Goal: Task Accomplishment & Management: Manage account settings

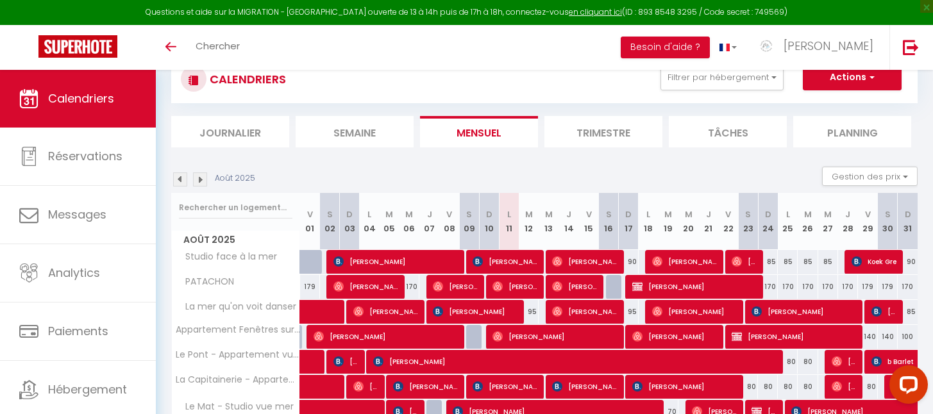
scroll to position [212, 0]
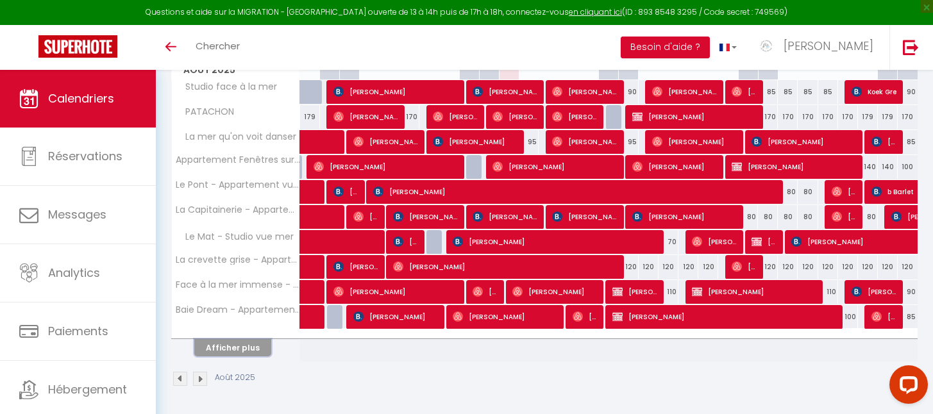
click at [224, 350] on button "Afficher plus" at bounding box center [232, 347] width 77 height 17
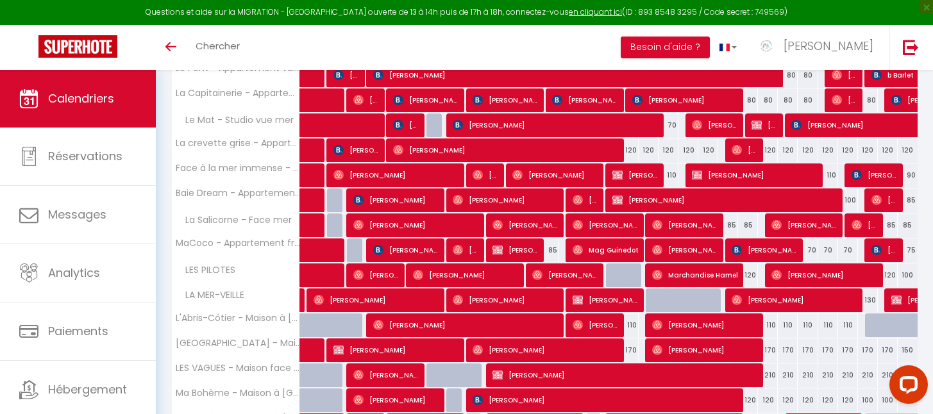
scroll to position [462, 0]
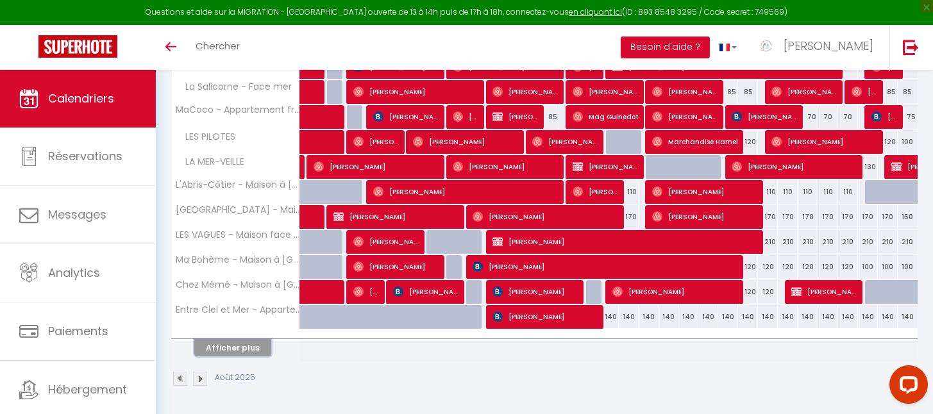
click at [223, 344] on button "Afficher plus" at bounding box center [232, 347] width 77 height 17
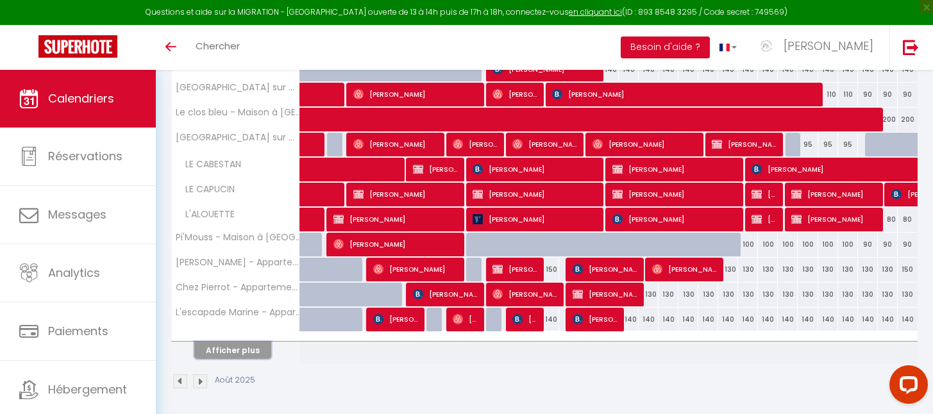
scroll to position [712, 0]
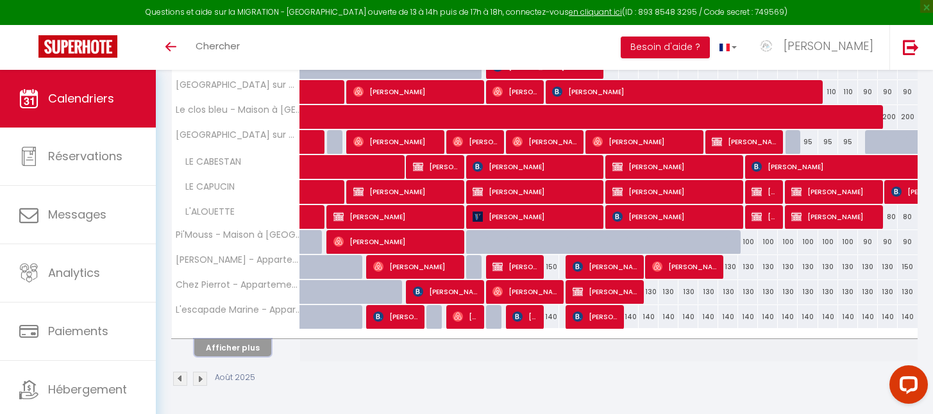
click at [223, 344] on button "Afficher plus" at bounding box center [232, 347] width 77 height 17
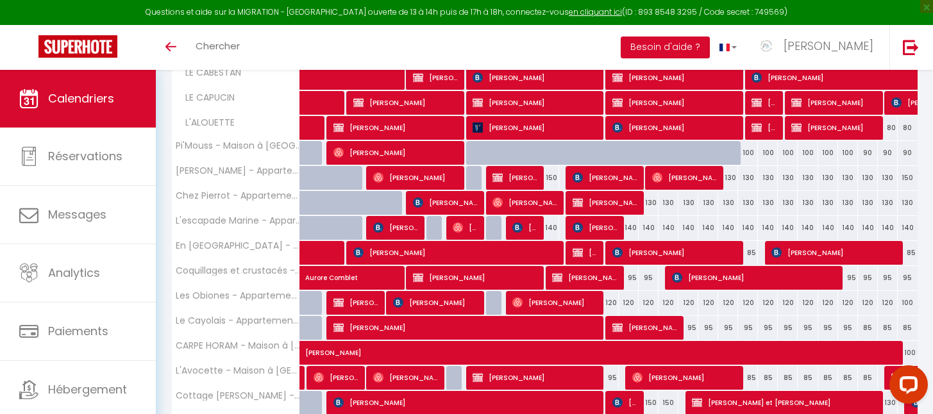
scroll to position [962, 0]
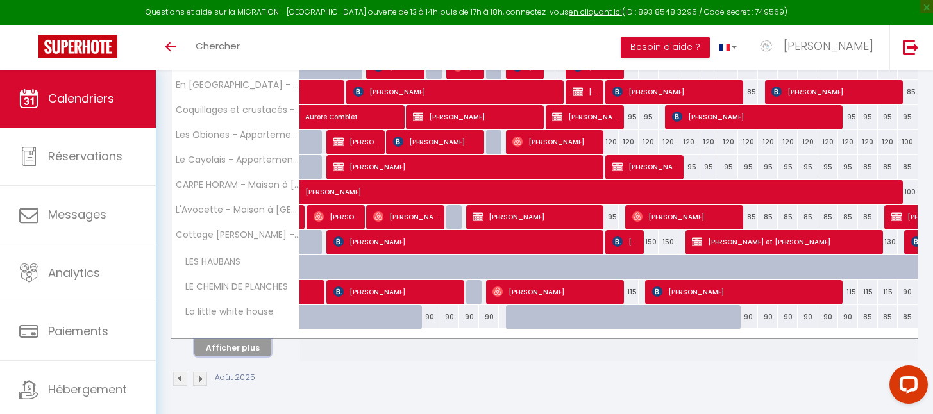
click at [223, 344] on button "Afficher plus" at bounding box center [232, 347] width 77 height 17
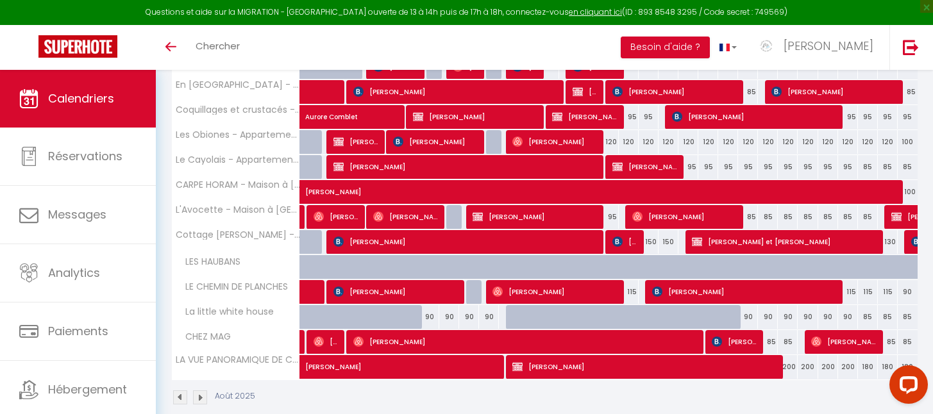
scroll to position [981, 0]
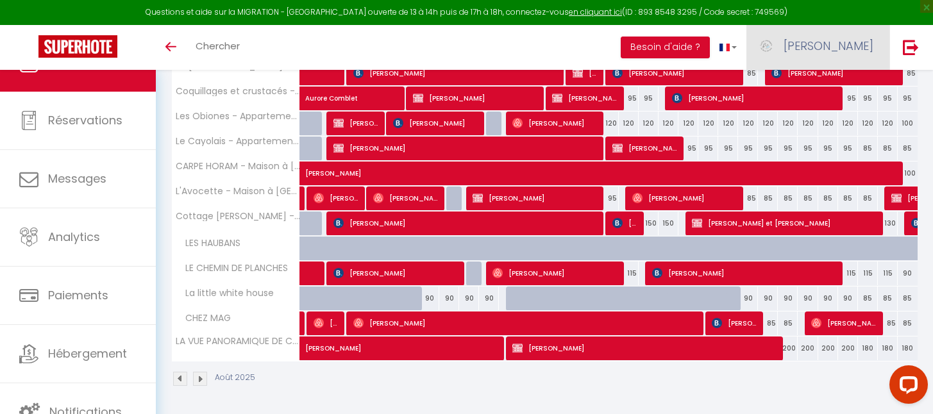
click at [855, 40] on span "[PERSON_NAME]" at bounding box center [829, 46] width 90 height 16
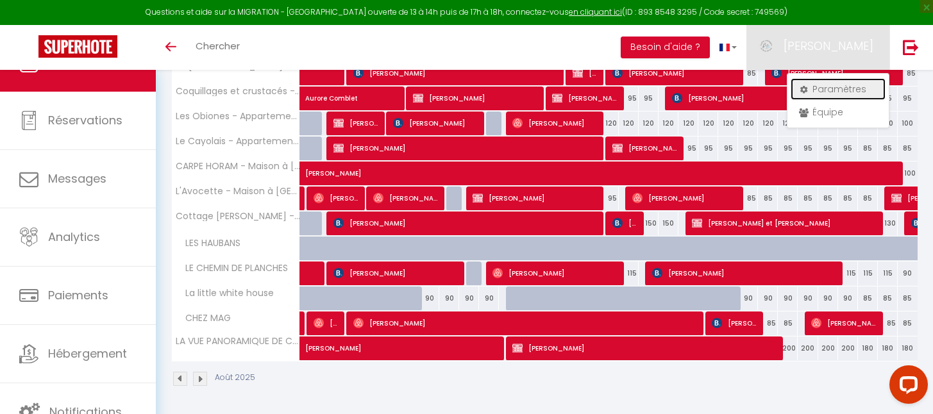
click at [835, 88] on link "Paramètres" at bounding box center [838, 89] width 95 height 22
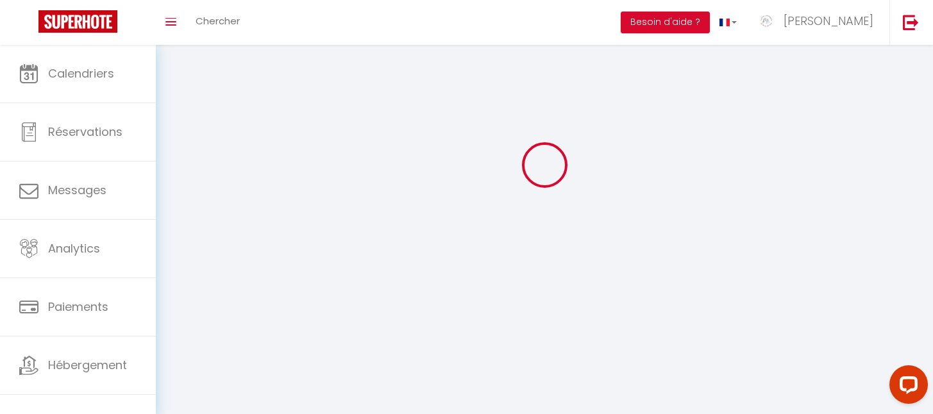
type input "[PERSON_NAME]"
type input "Joly"
type input "0616235565"
type input "[STREET_ADDRESS]"
type input "80410"
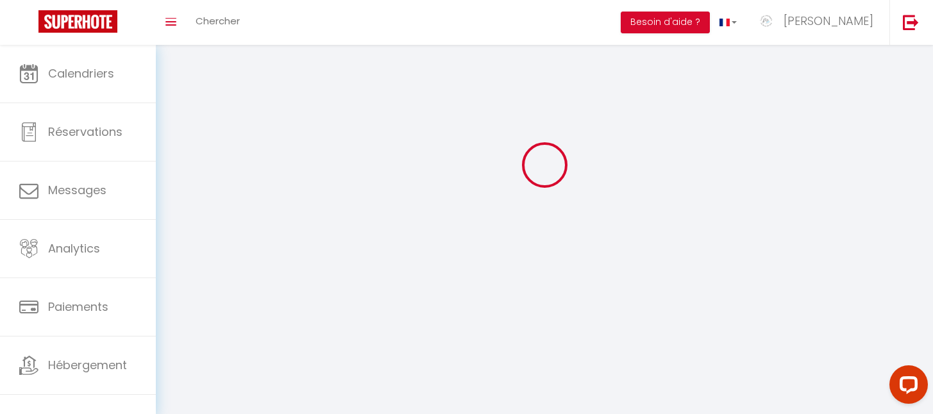
type input "Cayeux sur mer"
type input "ZawryfRktjpDZH9WBmmqKpc3X"
type input "P1xgbcgVdZkCkuYnb6RR4pp8J"
type input "[URL][DOMAIN_NAME]"
select select "28"
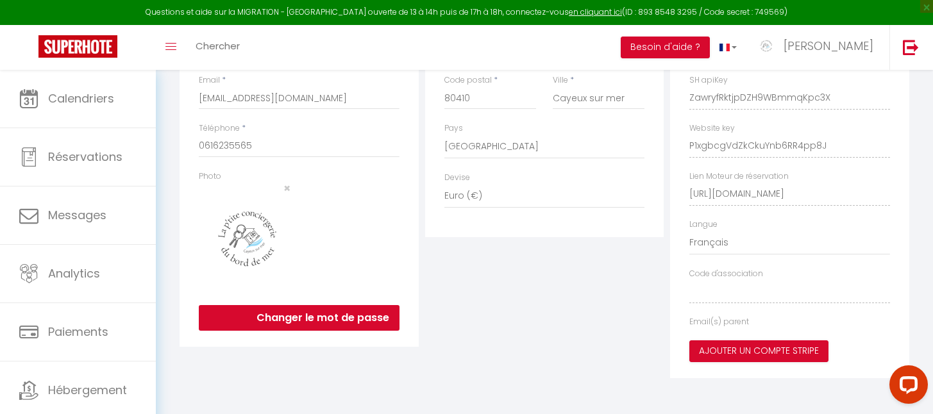
type input "ZawryfRktjpDZH9WBmmqKpc3X"
type input "P1xgbcgVdZkCkuYnb6RR4pp8J"
type input "[URL][DOMAIN_NAME]"
select select "fr"
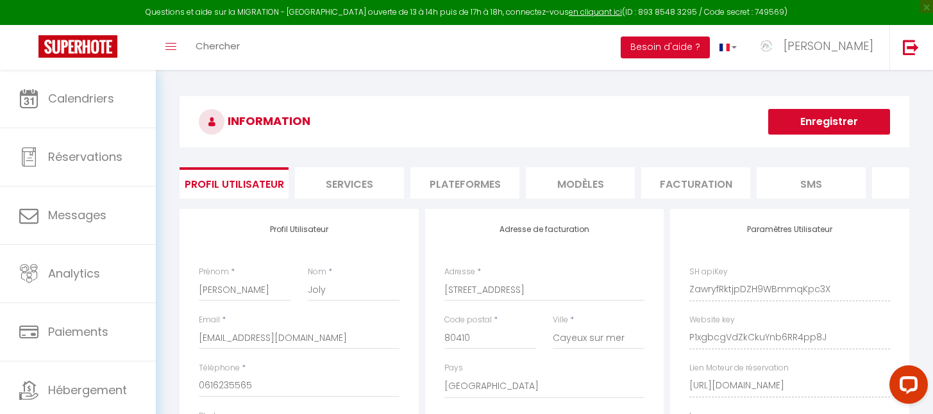
click at [458, 187] on li "Plateformes" at bounding box center [464, 182] width 109 height 31
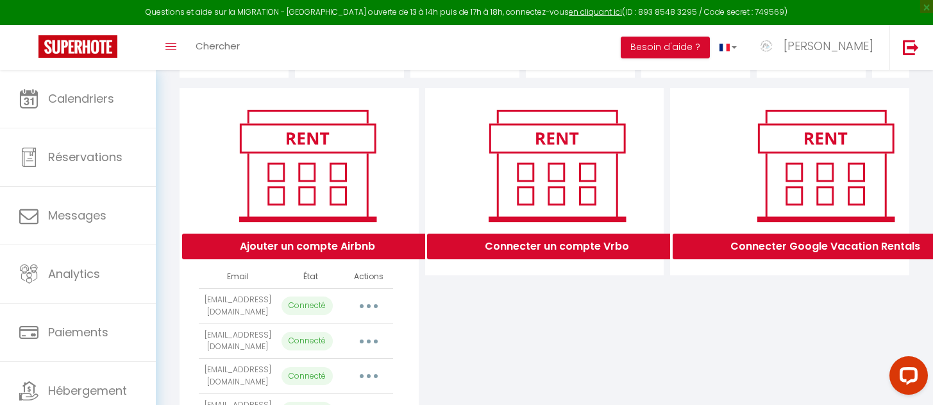
scroll to position [124, 0]
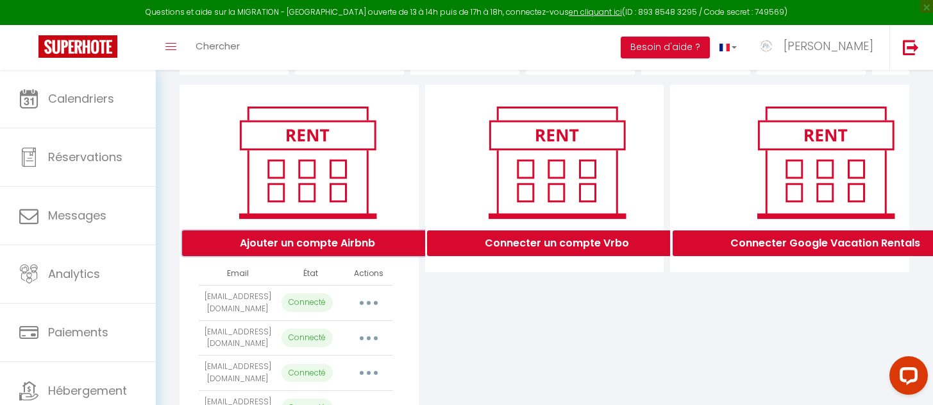
click at [317, 256] on button "Ajouter un compte Airbnb" at bounding box center [307, 243] width 251 height 26
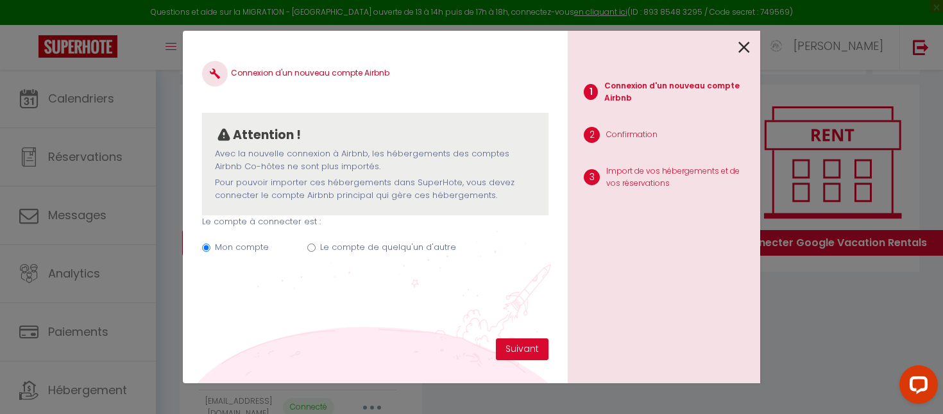
click at [310, 248] on input "Le compte de quelqu'un d'autre" at bounding box center [311, 248] width 8 height 8
radio input "true"
radio input "false"
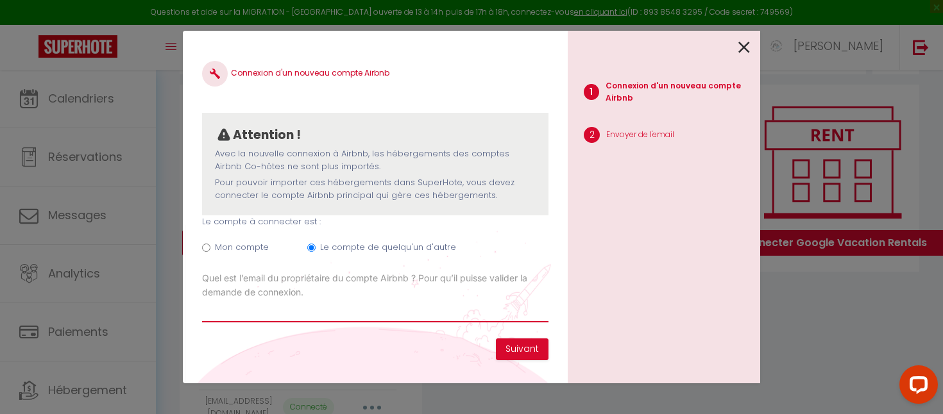
click at [291, 315] on input "Email connexion Airbnb" at bounding box center [375, 310] width 346 height 23
paste input "[EMAIL_ADDRESS][PERSON_NAME][DOMAIN_NAME]"
type input "[EMAIL_ADDRESS][PERSON_NAME][DOMAIN_NAME]"
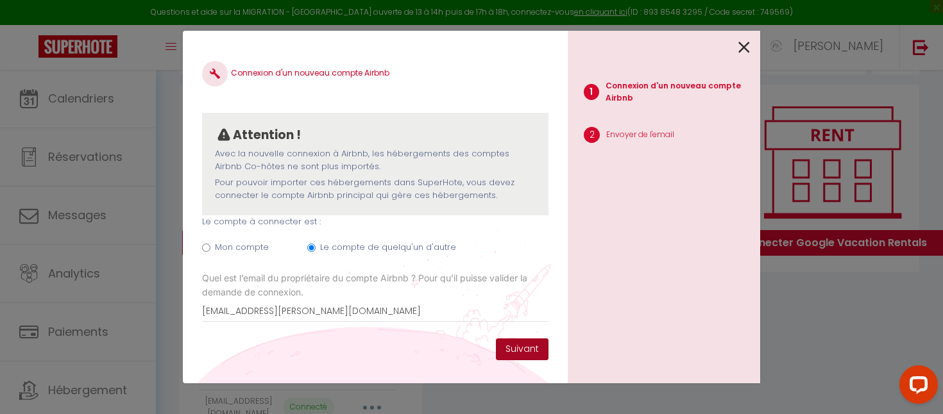
click at [526, 352] on button "Suivant" at bounding box center [522, 350] width 53 height 22
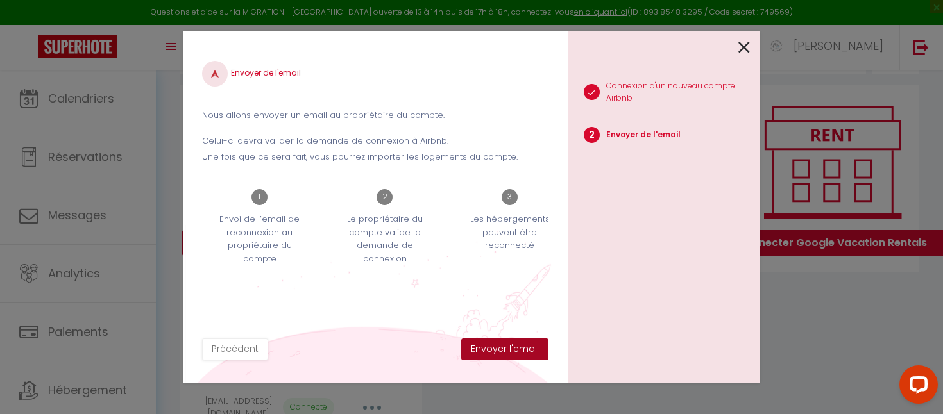
click at [526, 352] on button "Envoyer l'email" at bounding box center [504, 350] width 87 height 22
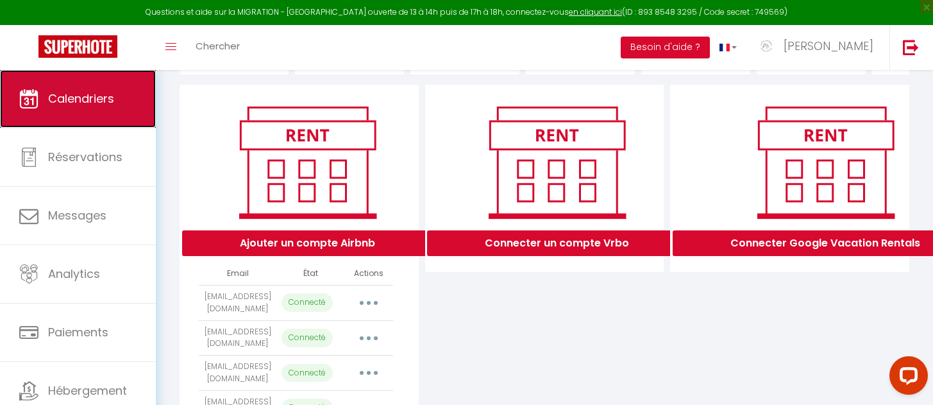
click at [113, 94] on span "Calendriers" at bounding box center [81, 98] width 66 height 16
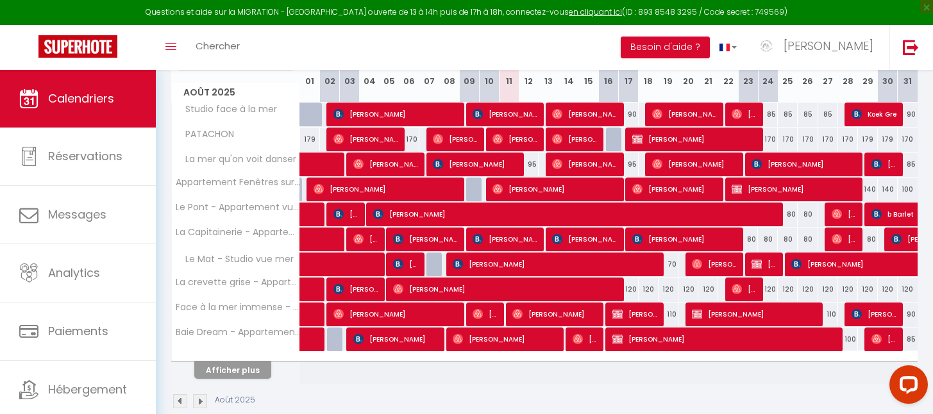
scroll to position [267, 0]
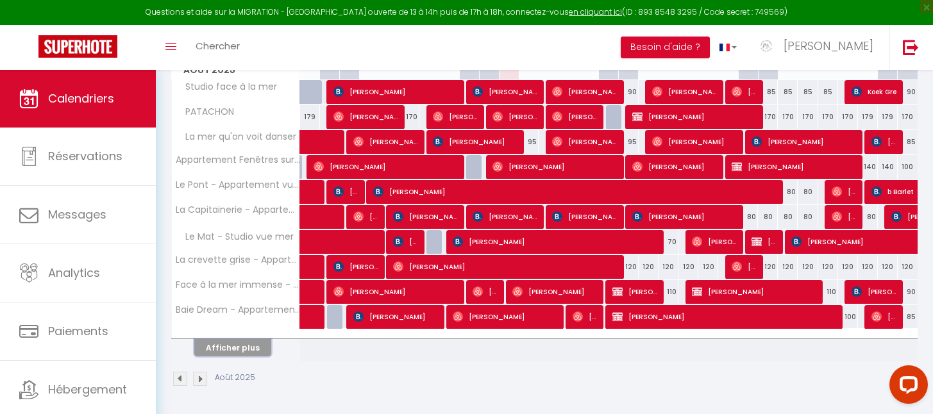
click at [233, 343] on button "Afficher plus" at bounding box center [232, 347] width 77 height 17
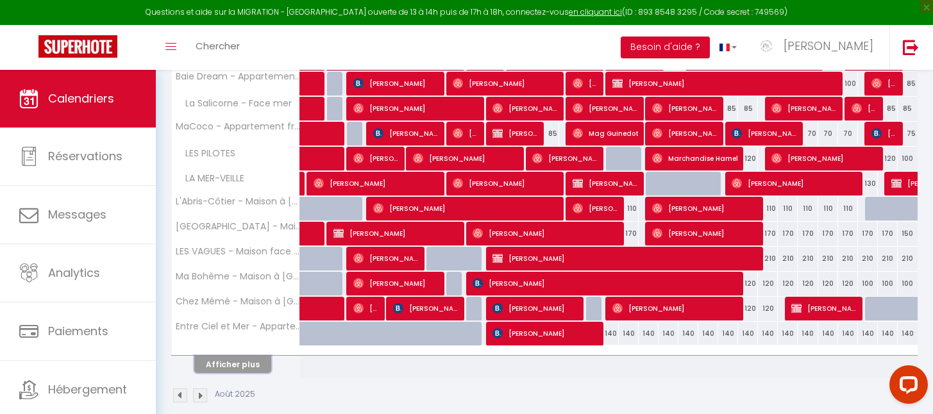
scroll to position [501, 0]
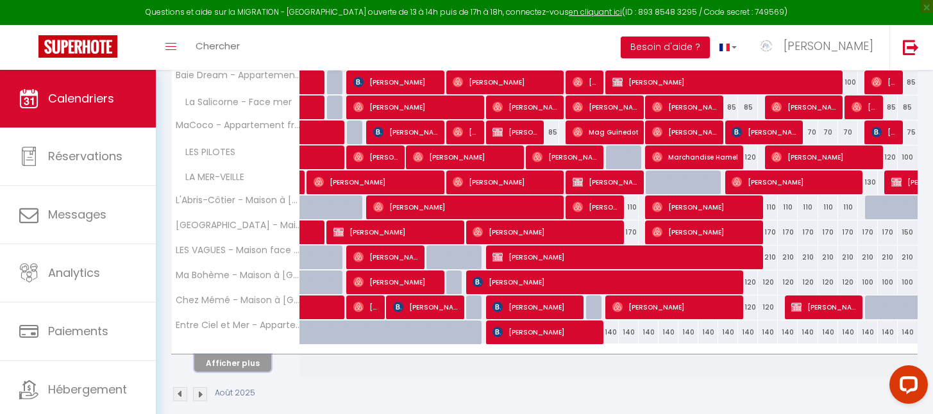
click at [233, 363] on button "Afficher plus" at bounding box center [232, 363] width 77 height 17
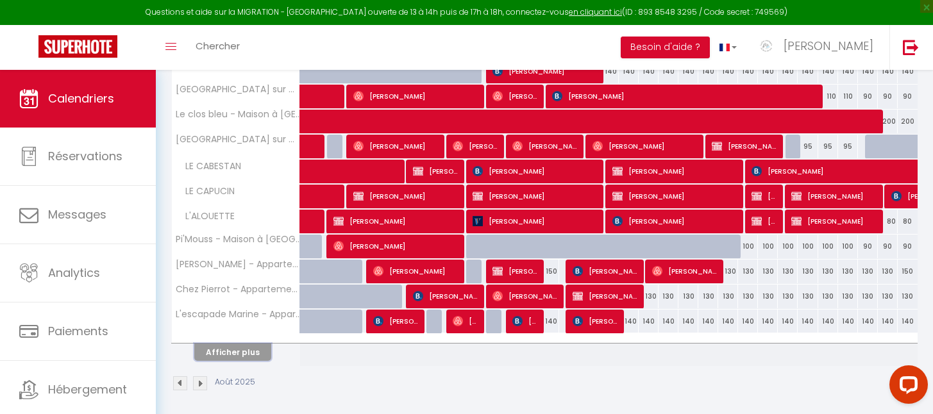
scroll to position [767, 0]
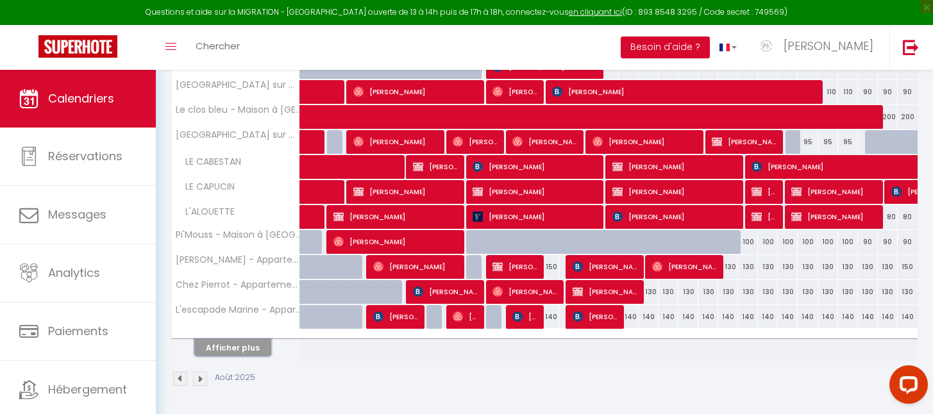
click at [231, 348] on button "Afficher plus" at bounding box center [232, 347] width 77 height 17
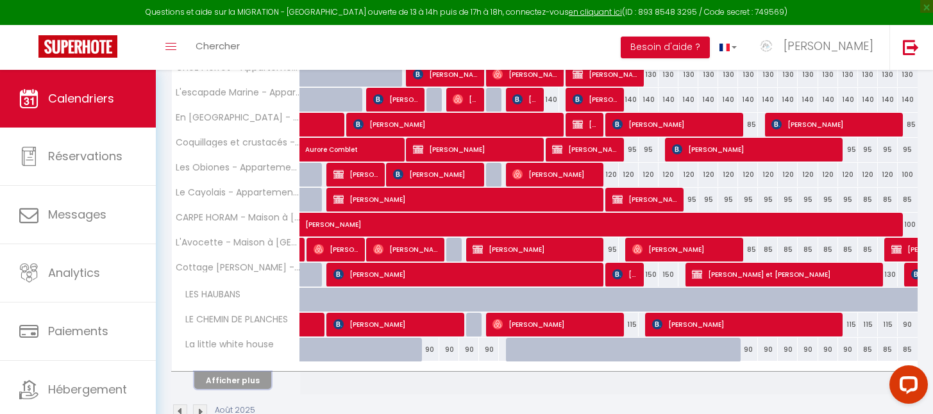
scroll to position [985, 0]
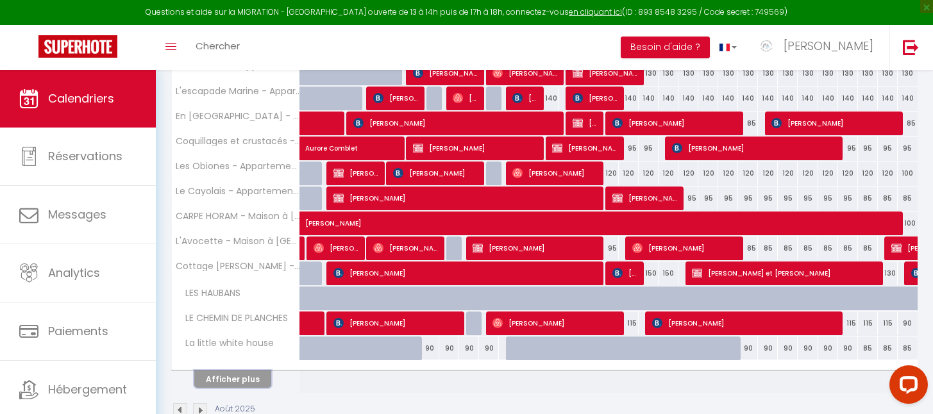
click at [221, 376] on button "Afficher plus" at bounding box center [232, 379] width 77 height 17
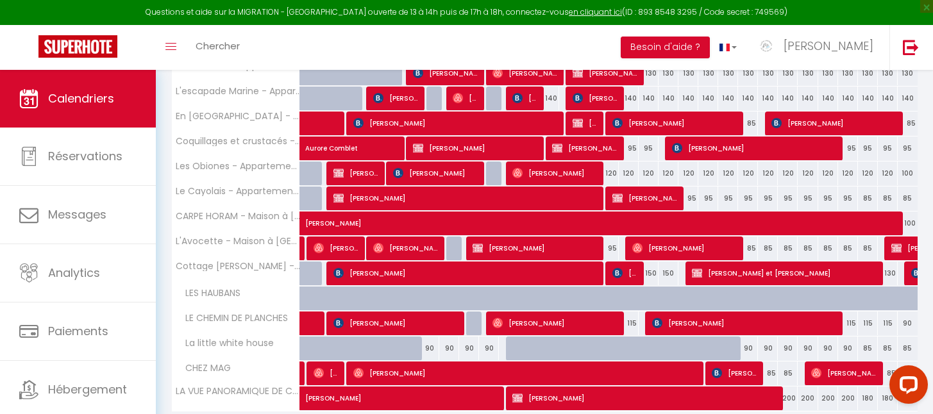
scroll to position [1035, 0]
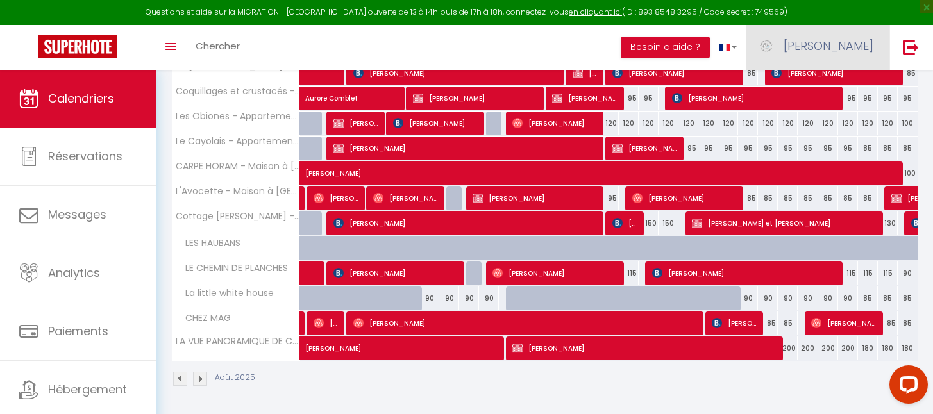
click at [838, 47] on link "[PERSON_NAME]" at bounding box center [817, 47] width 143 height 45
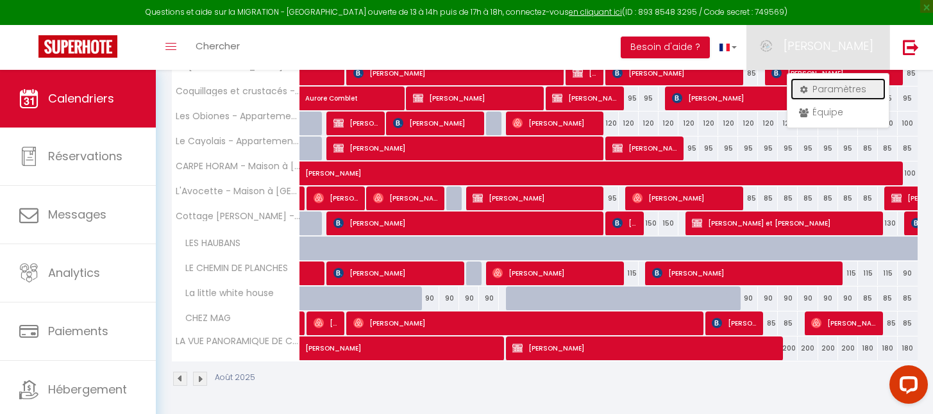
click at [822, 81] on link "Paramètres" at bounding box center [838, 89] width 95 height 22
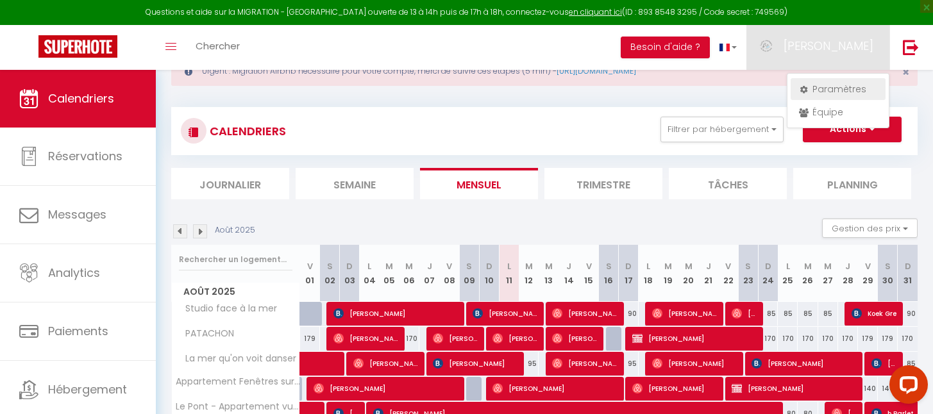
select select "28"
select select "fr"
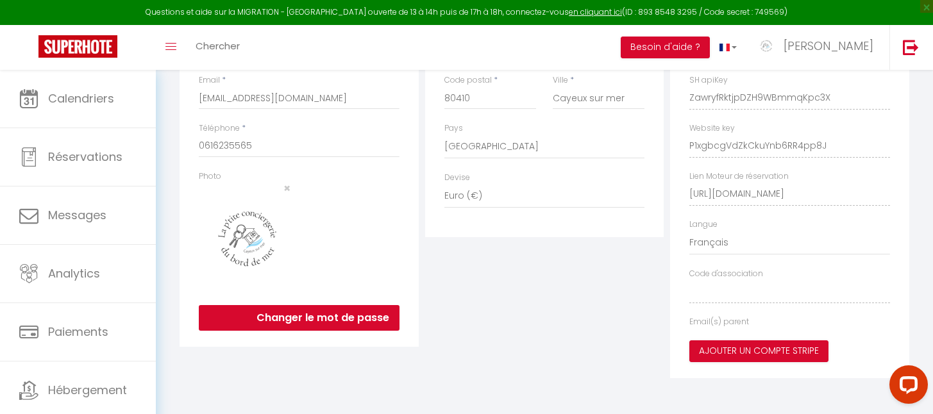
type input "ZawryfRktjpDZH9WBmmqKpc3X"
type input "P1xgbcgVdZkCkuYnb6RR4pp8J"
type input "[URL][DOMAIN_NAME]"
select select "fr"
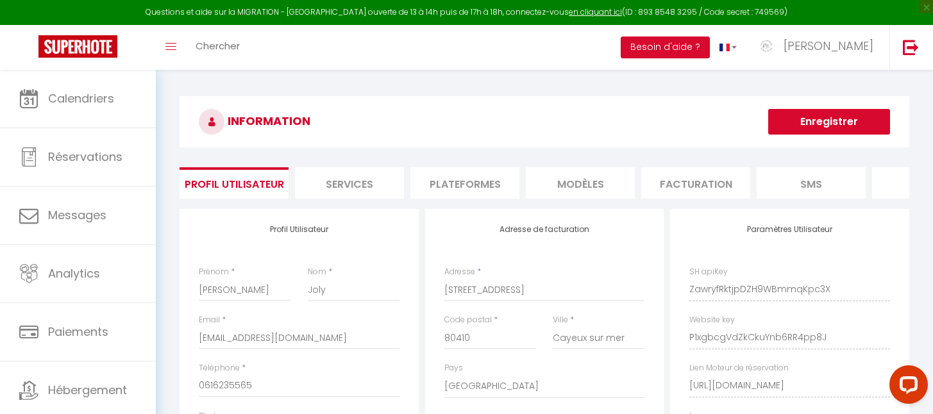
click at [468, 186] on li "Plateformes" at bounding box center [464, 182] width 109 height 31
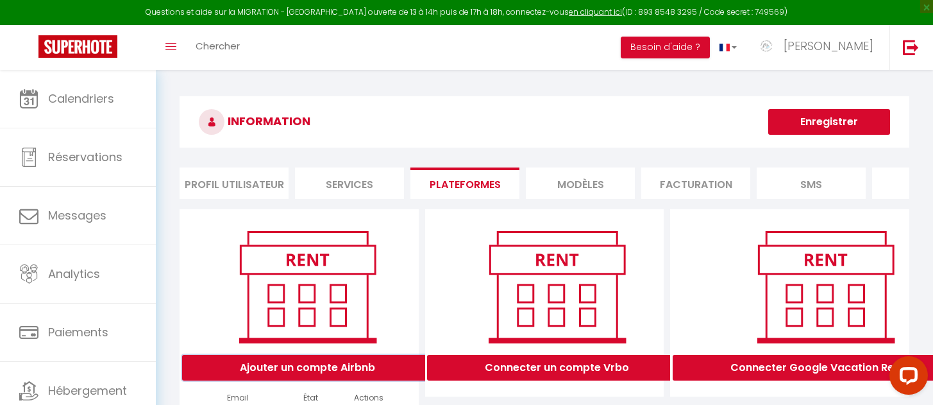
click at [290, 374] on button "Ajouter un compte Airbnb" at bounding box center [307, 368] width 251 height 26
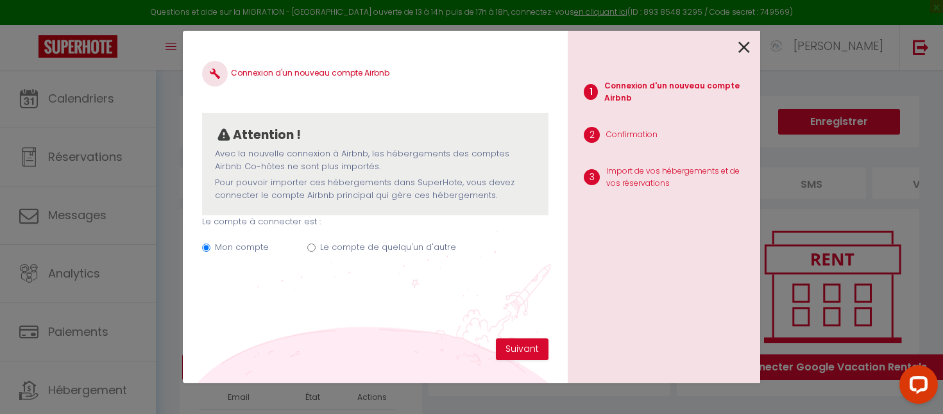
click at [310, 249] on input "Le compte de quelqu'un d'autre" at bounding box center [311, 248] width 8 height 8
radio input "true"
radio input "false"
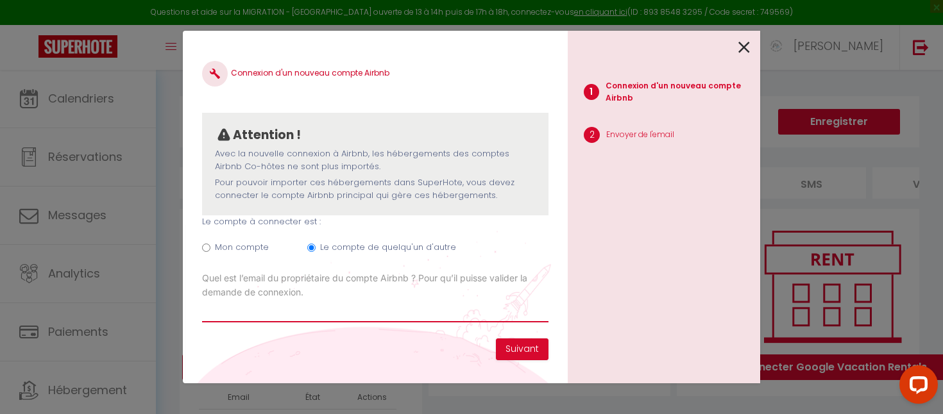
click at [295, 315] on input "Email connexion Airbnb" at bounding box center [375, 310] width 346 height 23
paste input "[EMAIL_ADDRESS][DOMAIN_NAME]"
type input "[EMAIL_ADDRESS][DOMAIN_NAME]"
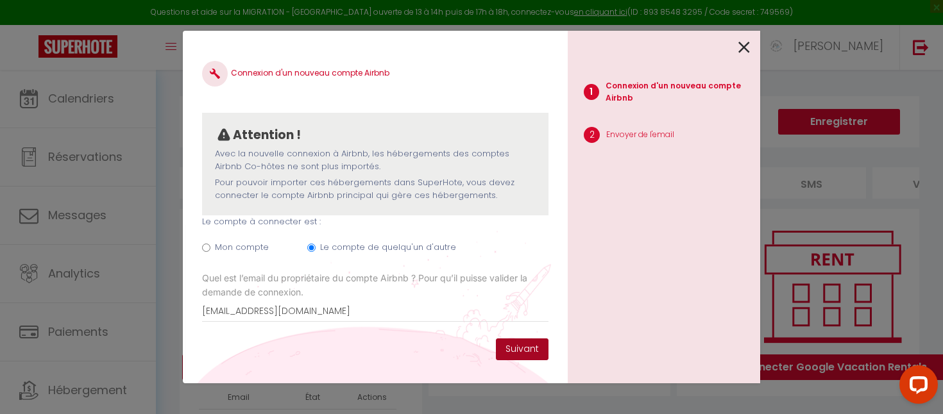
click at [521, 344] on button "Suivant" at bounding box center [522, 350] width 53 height 22
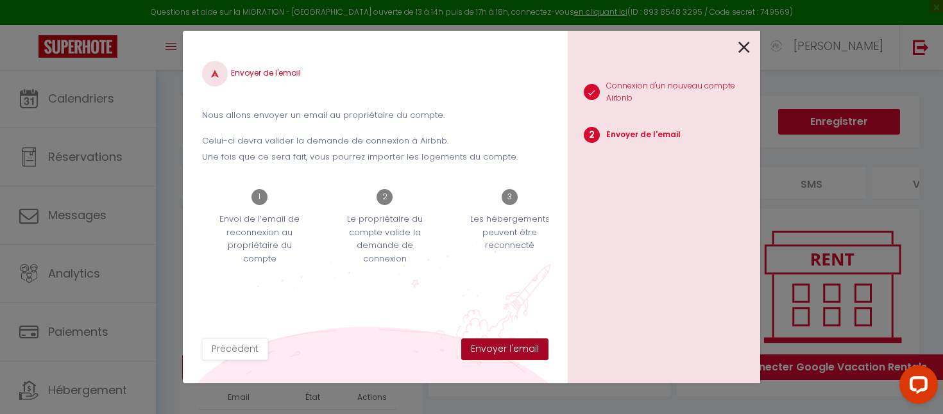
click at [521, 344] on button "Envoyer l'email" at bounding box center [504, 350] width 87 height 22
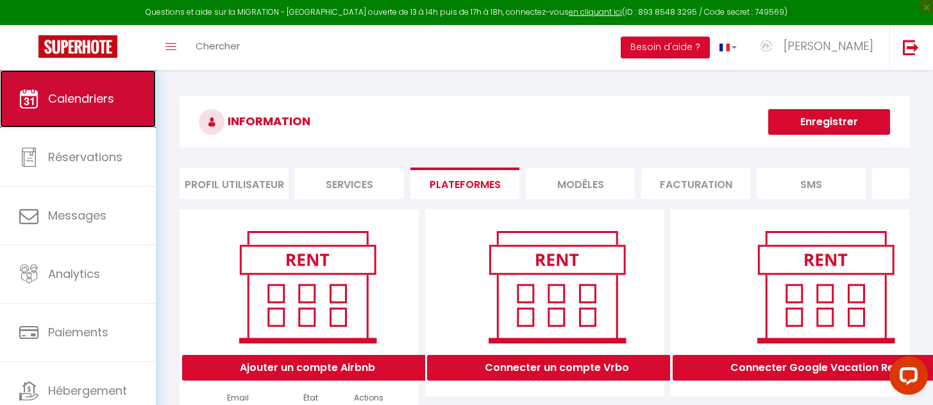
click at [77, 103] on span "Calendriers" at bounding box center [81, 98] width 66 height 16
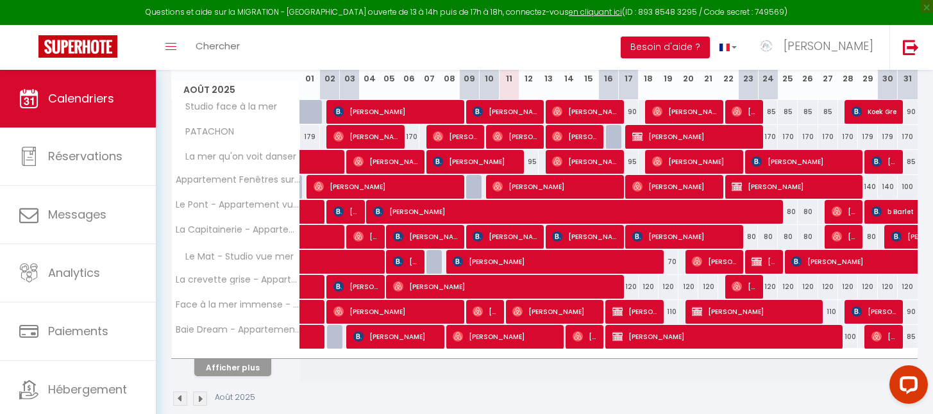
scroll to position [256, 0]
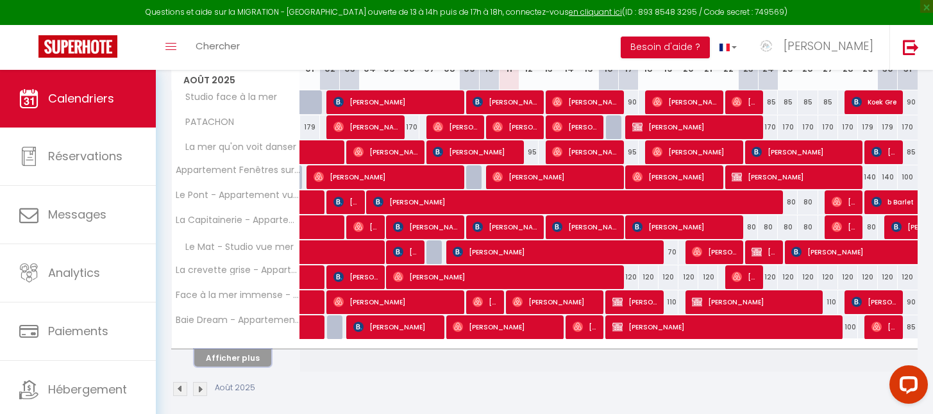
click at [241, 356] on button "Afficher plus" at bounding box center [232, 357] width 77 height 17
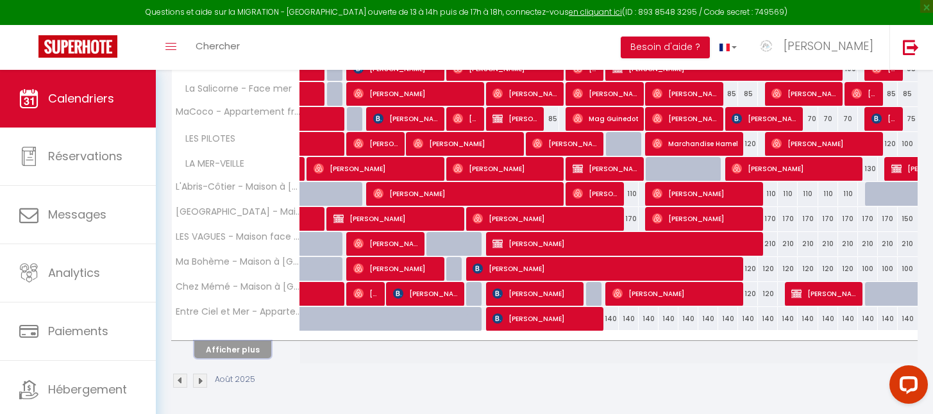
scroll to position [517, 0]
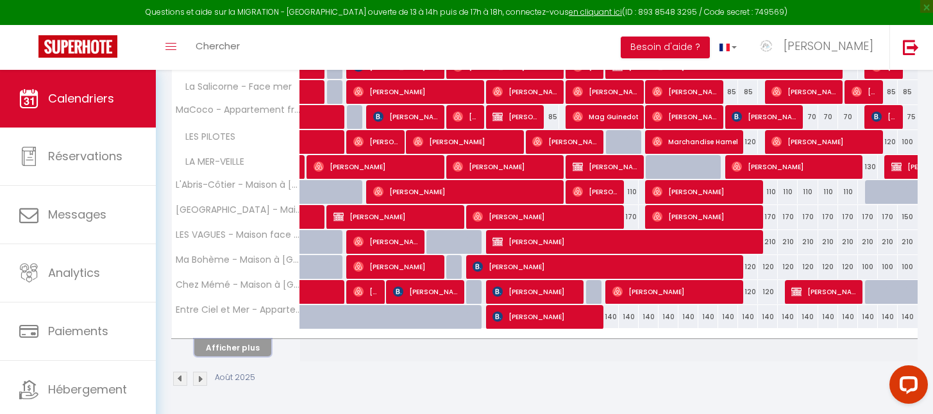
click at [229, 348] on button "Afficher plus" at bounding box center [232, 347] width 77 height 17
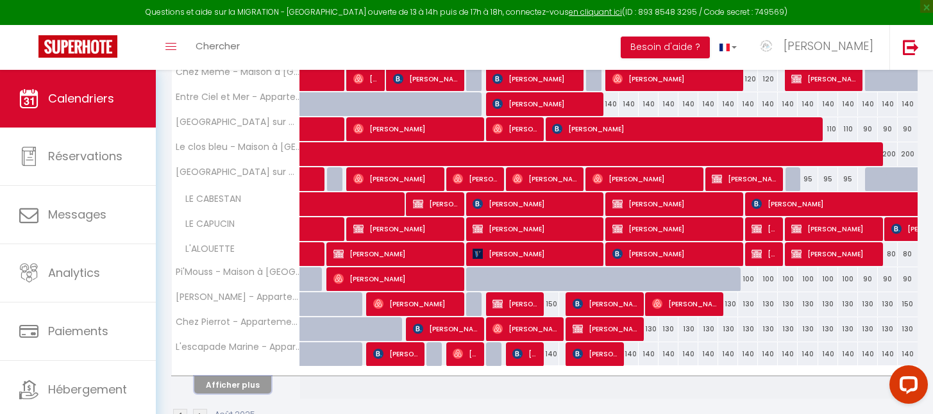
scroll to position [742, 0]
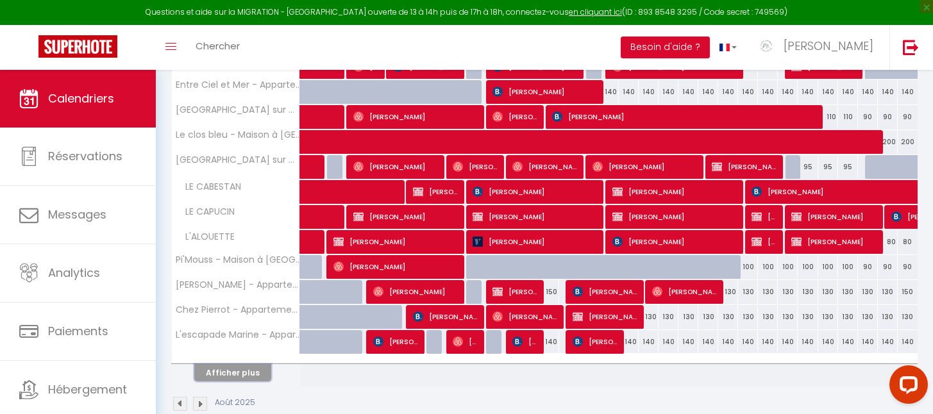
click at [229, 369] on button "Afficher plus" at bounding box center [232, 372] width 77 height 17
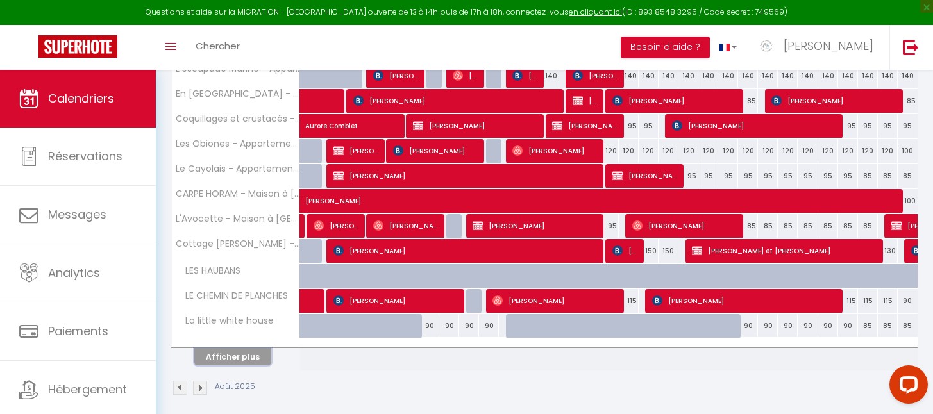
scroll to position [1017, 0]
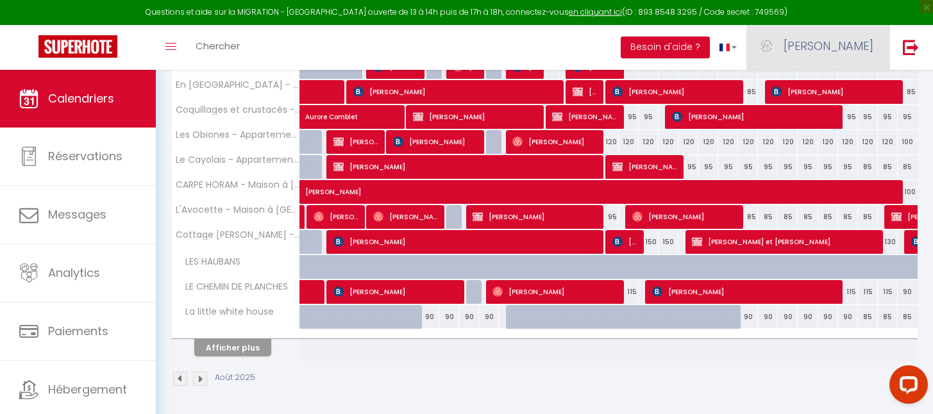
click at [854, 46] on span "[PERSON_NAME]" at bounding box center [829, 46] width 90 height 16
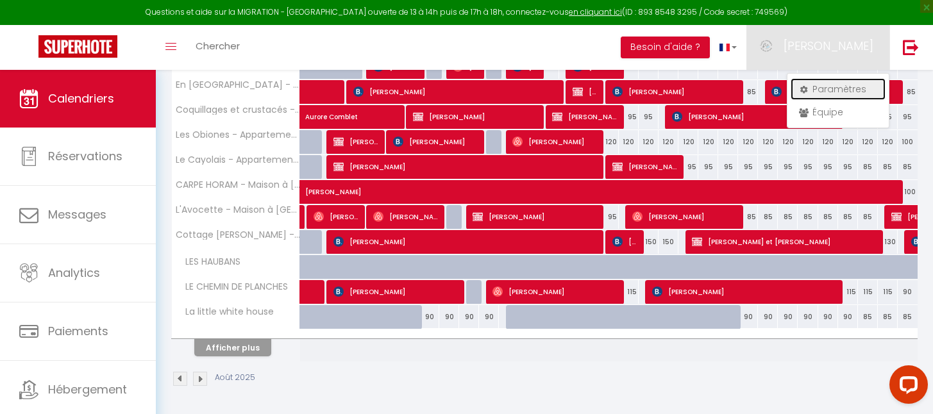
click at [817, 87] on link "Paramètres" at bounding box center [838, 89] width 95 height 22
select select "fr"
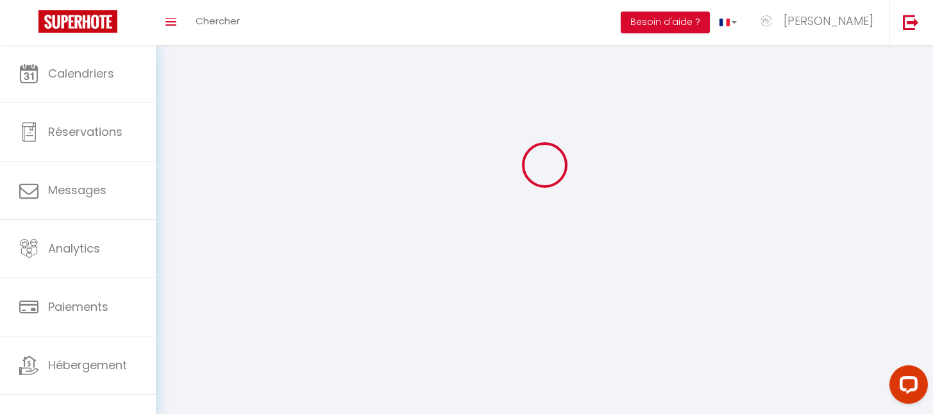
type input "[PERSON_NAME]"
type input "Joly"
type input "0616235565"
type input "[STREET_ADDRESS]"
type input "80410"
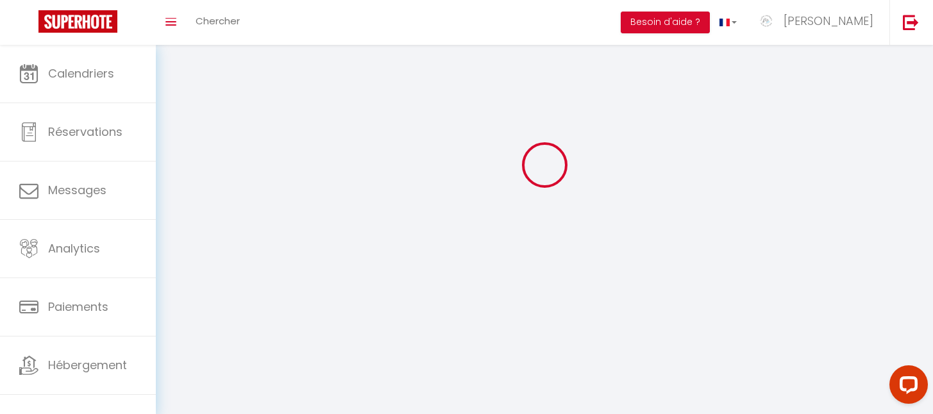
type input "Cayeux sur mer"
type input "ZawryfRktjpDZH9WBmmqKpc3X"
type input "P1xgbcgVdZkCkuYnb6RR4pp8J"
type input "[URL][DOMAIN_NAME]"
select select "28"
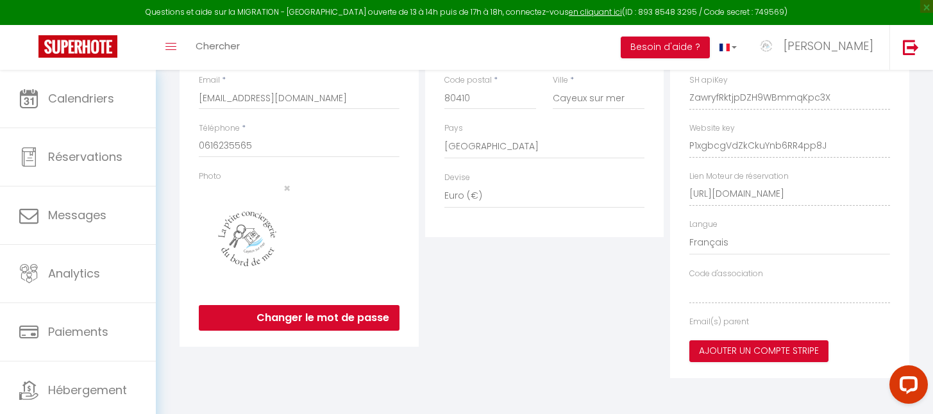
type input "ZawryfRktjpDZH9WBmmqKpc3X"
type input "P1xgbcgVdZkCkuYnb6RR4pp8J"
type input "[URL][DOMAIN_NAME]"
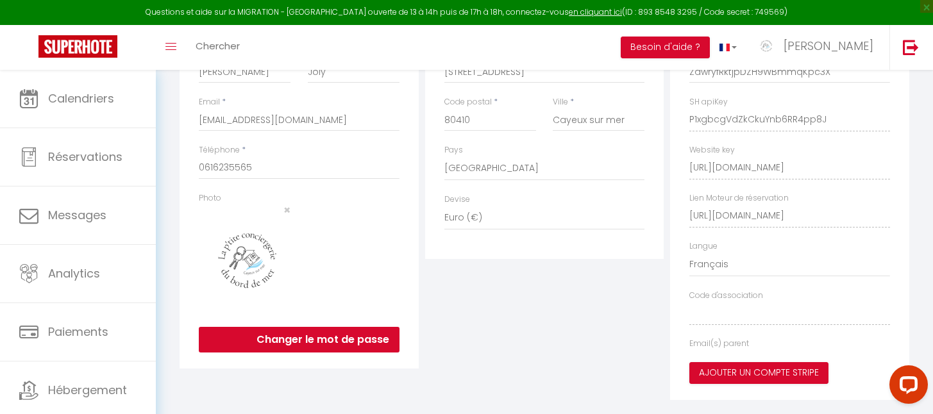
select select "fr"
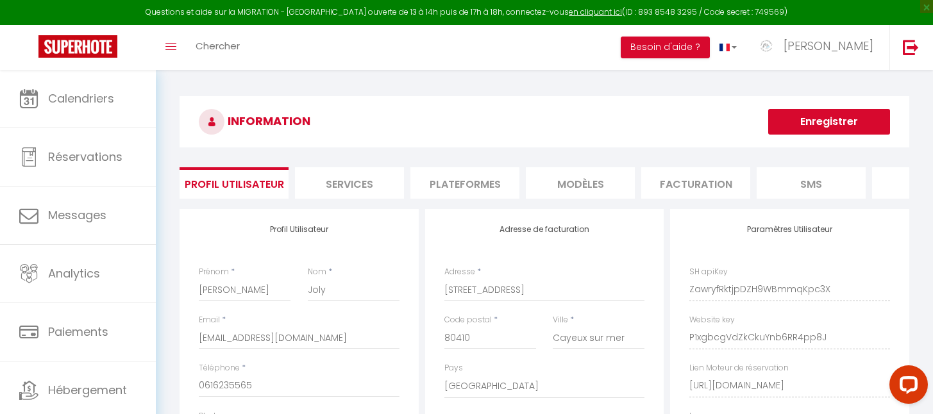
click at [469, 188] on li "Plateformes" at bounding box center [464, 182] width 109 height 31
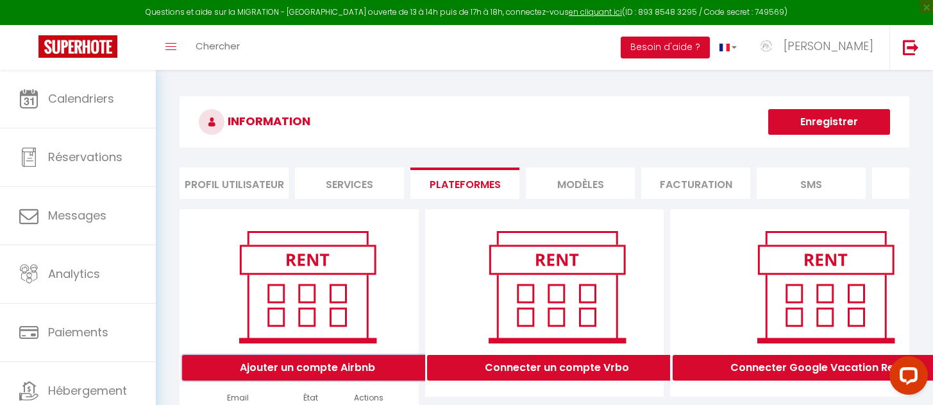
click at [303, 380] on button "Ajouter un compte Airbnb" at bounding box center [307, 368] width 251 height 26
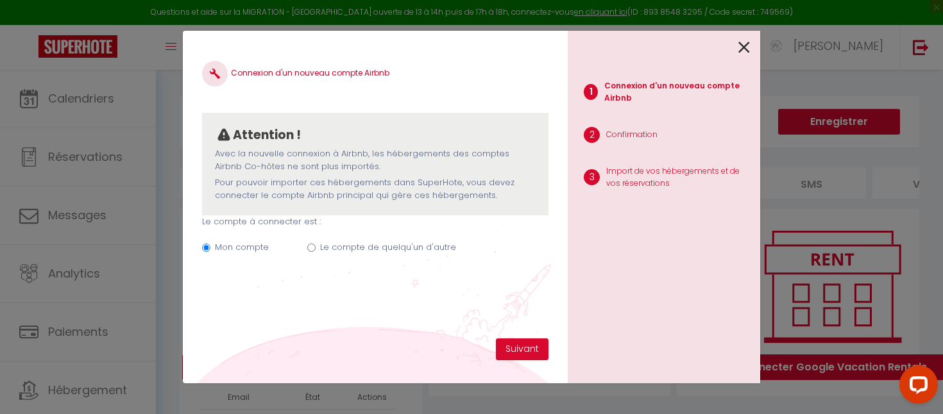
click at [311, 249] on input "Le compte de quelqu'un d'autre" at bounding box center [311, 248] width 8 height 8
radio input "true"
radio input "false"
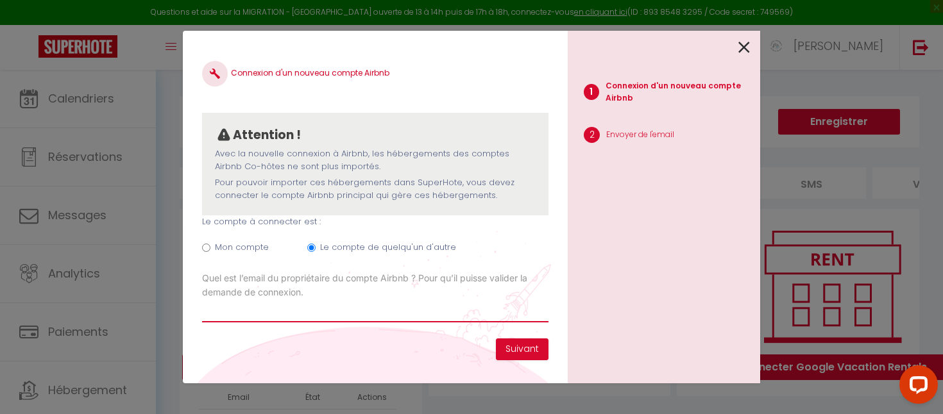
click at [285, 316] on input "Email connexion Airbnb" at bounding box center [375, 310] width 346 height 23
paste input "[PERSON_NAME][EMAIL_ADDRESS][DOMAIN_NAME]"
type input "[PERSON_NAME][EMAIL_ADDRESS][DOMAIN_NAME]"
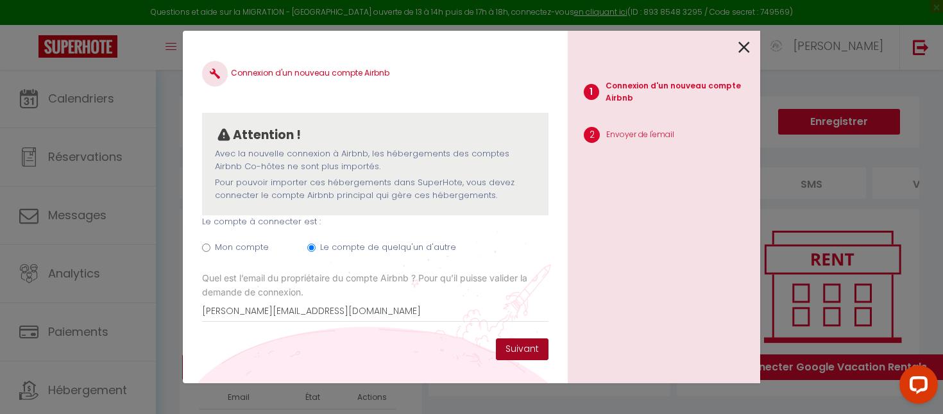
click at [510, 345] on button "Suivant" at bounding box center [522, 350] width 53 height 22
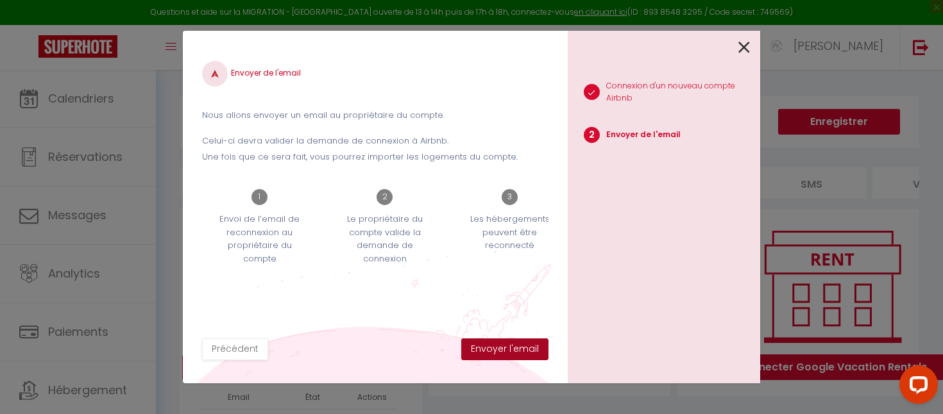
click at [498, 349] on button "Envoyer l'email" at bounding box center [504, 350] width 87 height 22
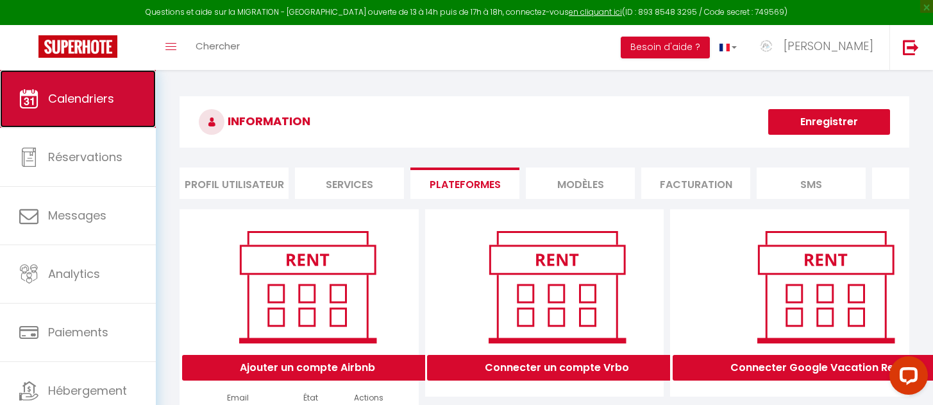
click at [63, 105] on span "Calendriers" at bounding box center [81, 98] width 66 height 16
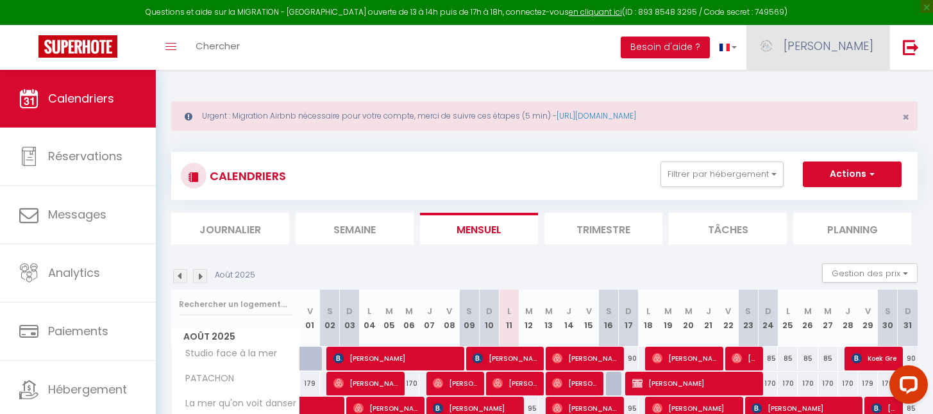
click at [839, 42] on span "[PERSON_NAME]" at bounding box center [829, 46] width 90 height 16
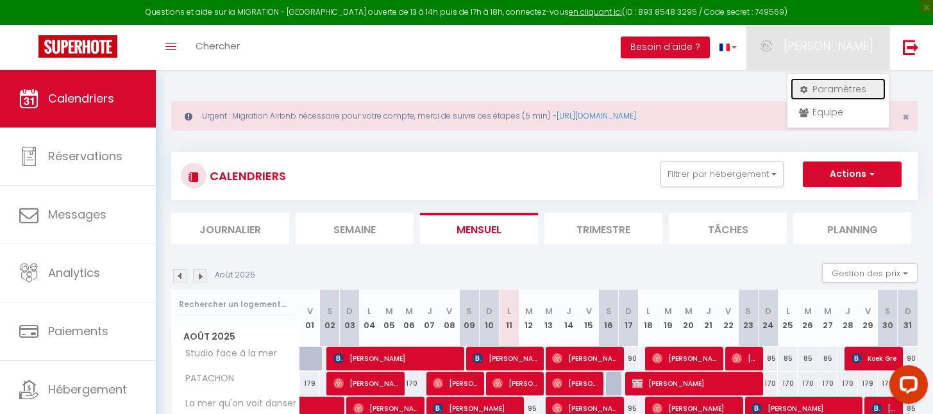
click at [805, 97] on link "Paramètres" at bounding box center [838, 89] width 95 height 22
select select "28"
select select "fr"
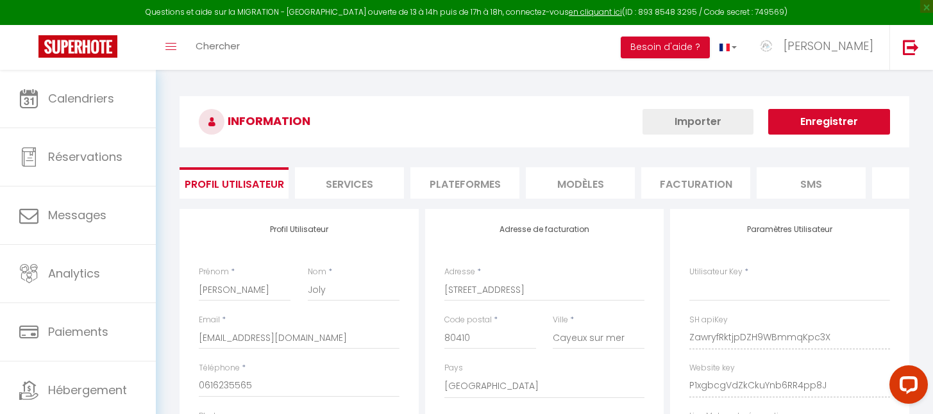
type input "ZawryfRktjpDZH9WBmmqKpc3X"
type input "P1xgbcgVdZkCkuYnb6RR4pp8J"
type input "[URL][DOMAIN_NAME]"
select select "fr"
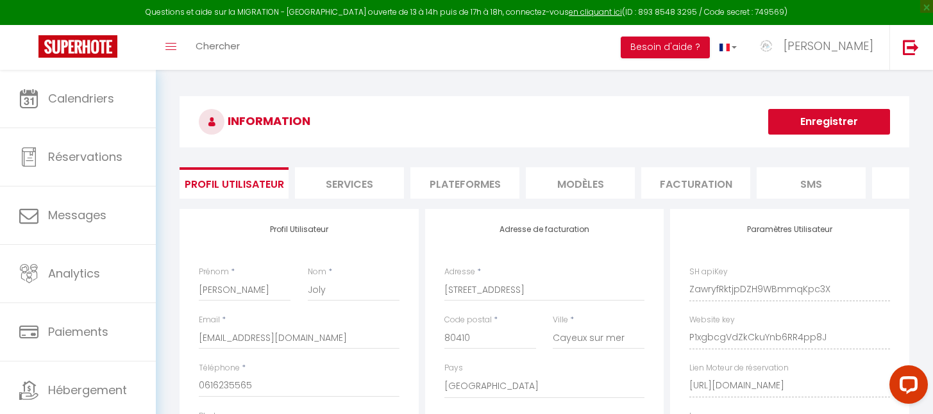
click at [461, 185] on li "Plateformes" at bounding box center [464, 182] width 109 height 31
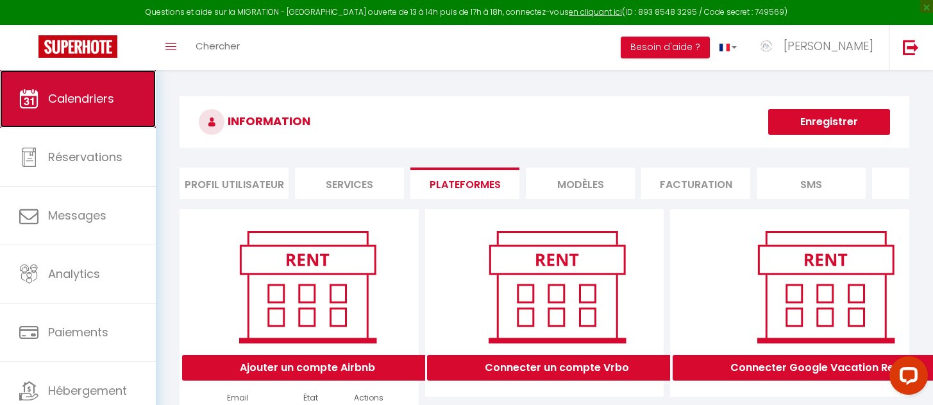
click at [103, 97] on span "Calendriers" at bounding box center [81, 98] width 66 height 16
